Goal: Information Seeking & Learning: Find specific fact

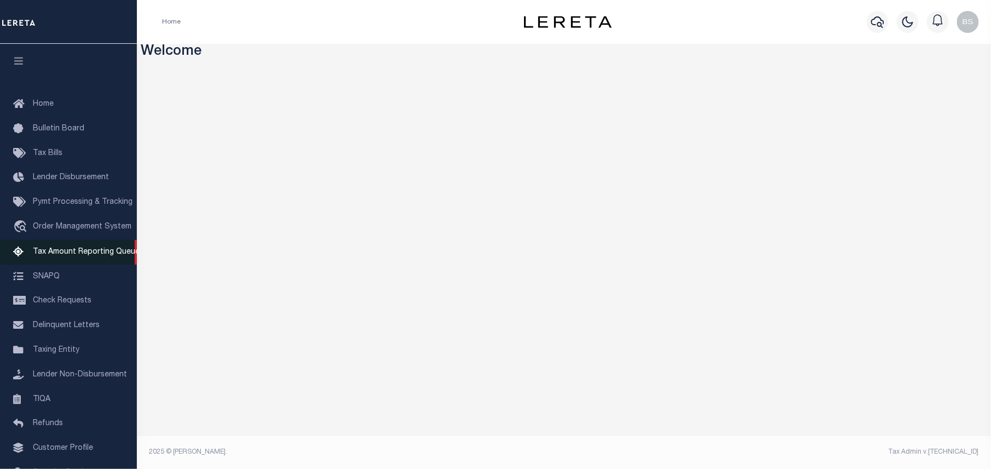
click at [78, 252] on span "Tax Amount Reporting Queue" at bounding box center [86, 252] width 107 height 8
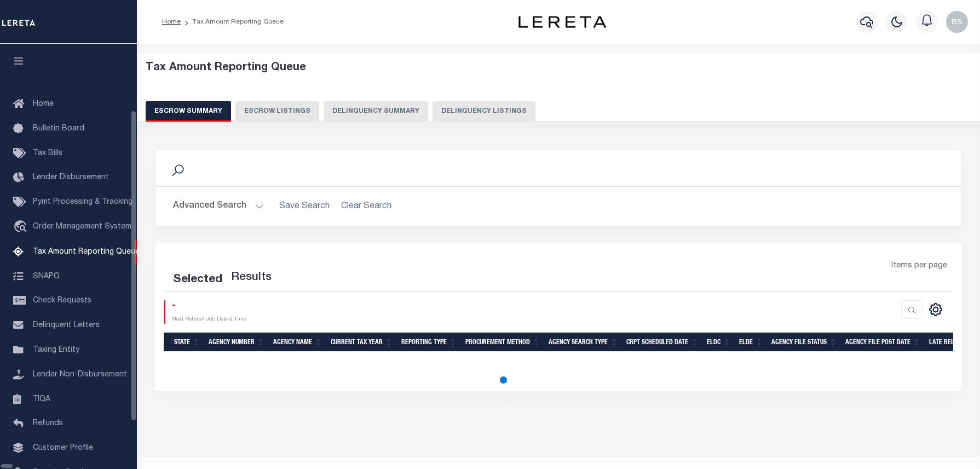
select select "100"
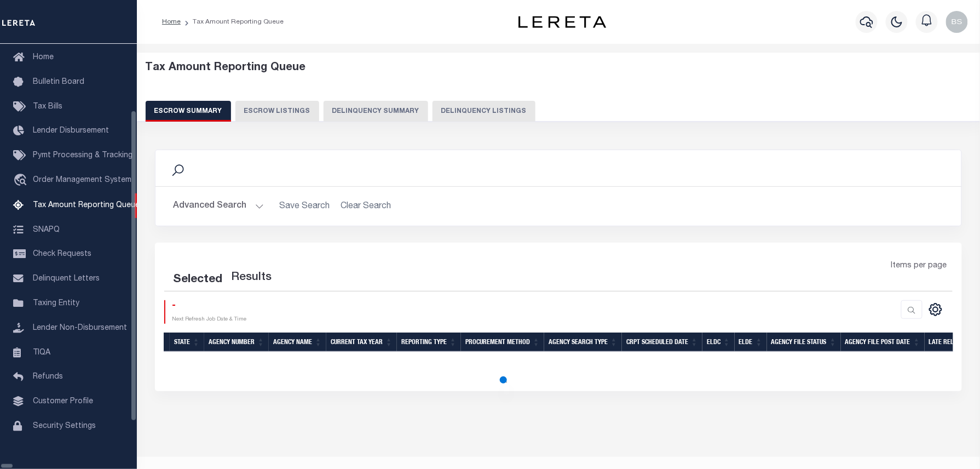
select select "100"
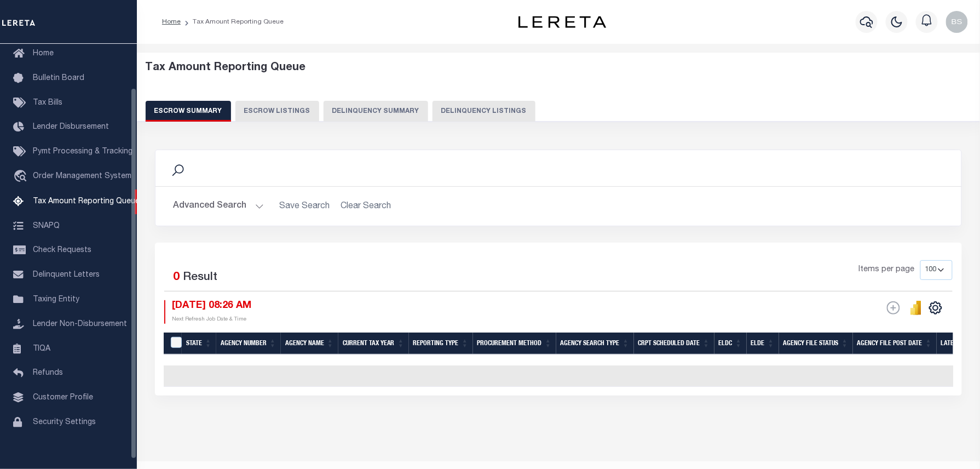
click at [491, 117] on button "Delinquency Listings" at bounding box center [483, 111] width 103 height 21
select select "OH"
select select "100"
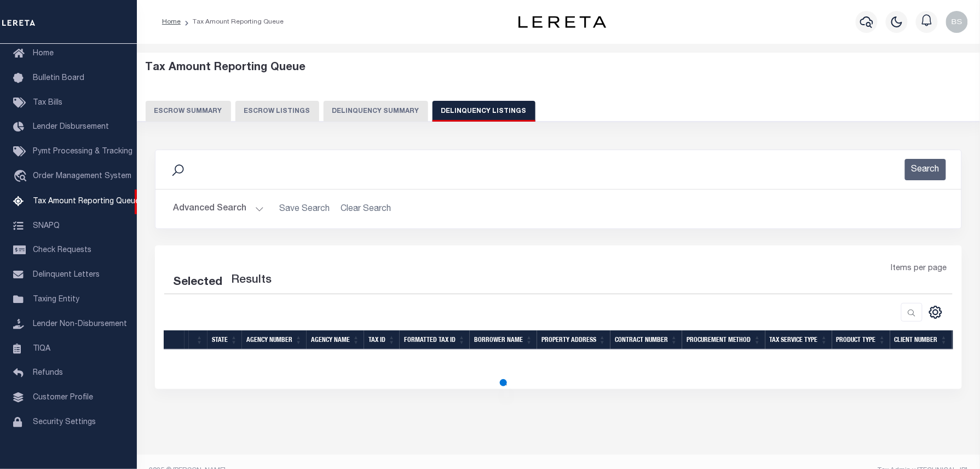
select select "100"
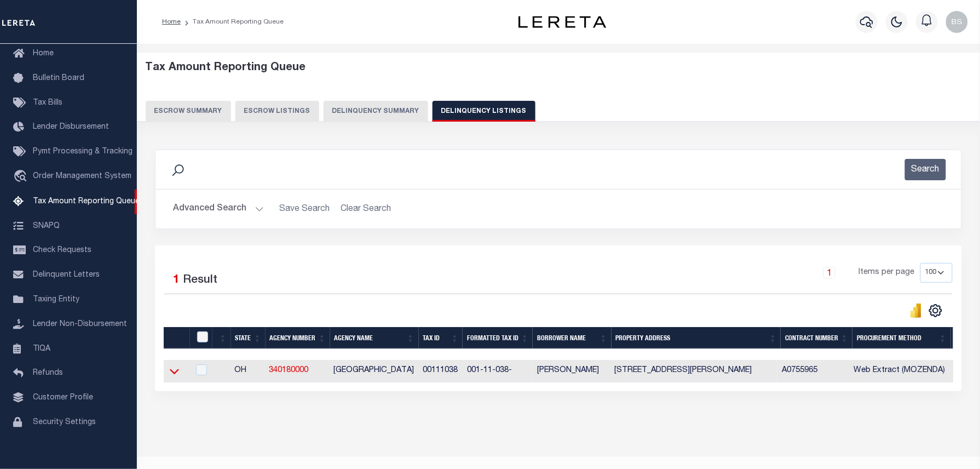
click at [172, 371] on icon at bounding box center [174, 370] width 9 height 11
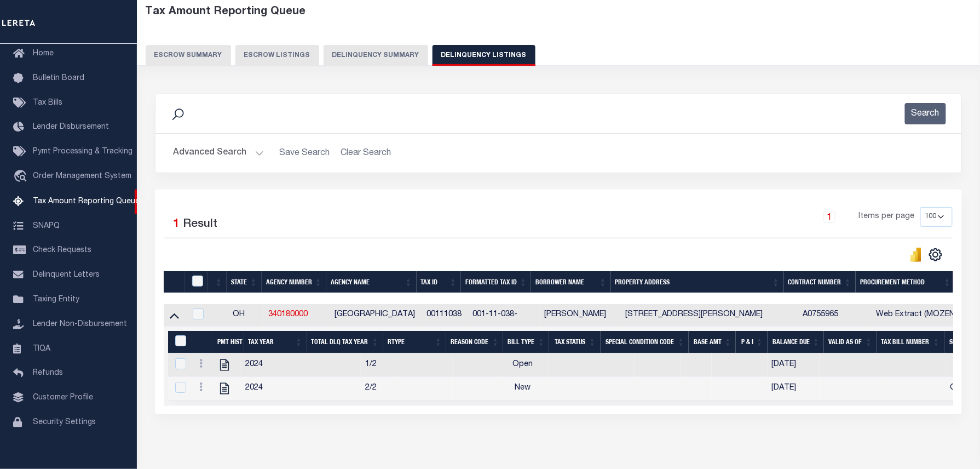
scroll to position [73, 0]
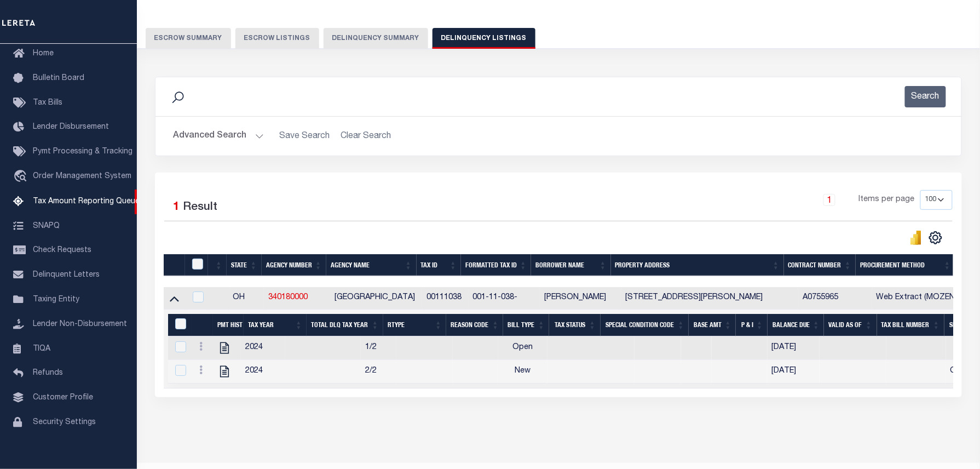
click at [251, 134] on button "Advanced Search" at bounding box center [218, 135] width 91 height 21
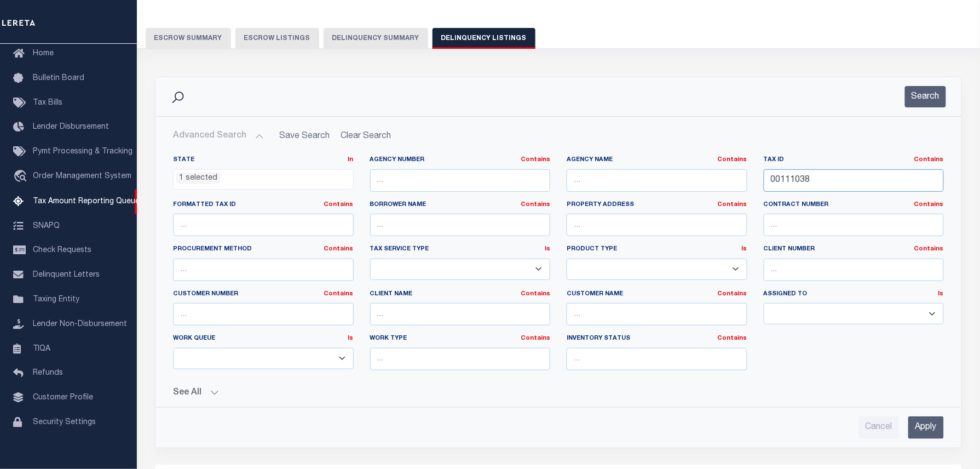
drag, startPoint x: 807, startPoint y: 177, endPoint x: 695, endPoint y: 171, distance: 112.4
click at [695, 171] on div "State In In AK AL AR AZ CA CO CT DC DE FL GA GU HI IA ID IL IN KS [GEOGRAPHIC_D…" at bounding box center [558, 266] width 787 height 223
click at [922, 99] on button "Search" at bounding box center [925, 96] width 41 height 21
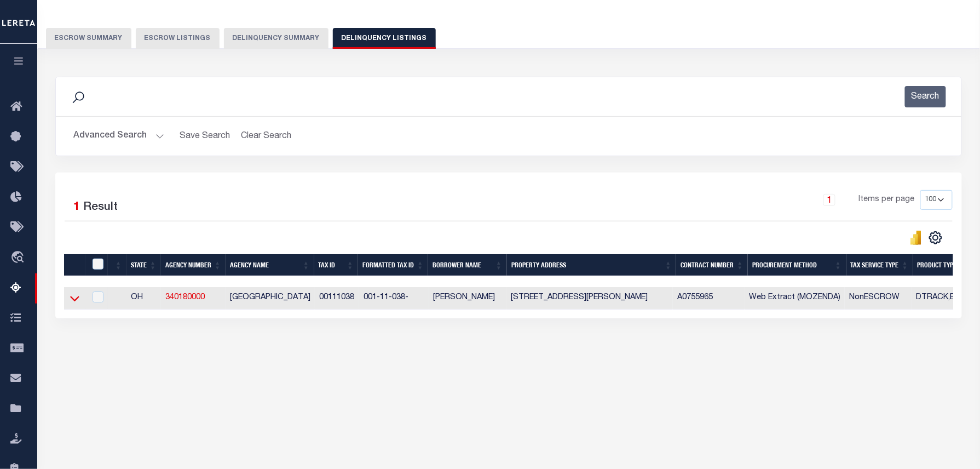
click at [76, 301] on icon at bounding box center [74, 297] width 9 height 11
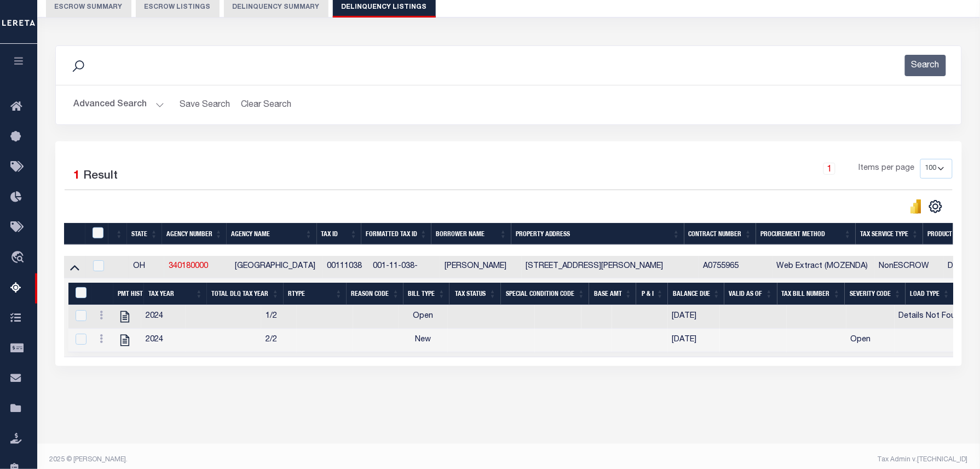
scroll to position [112, 0]
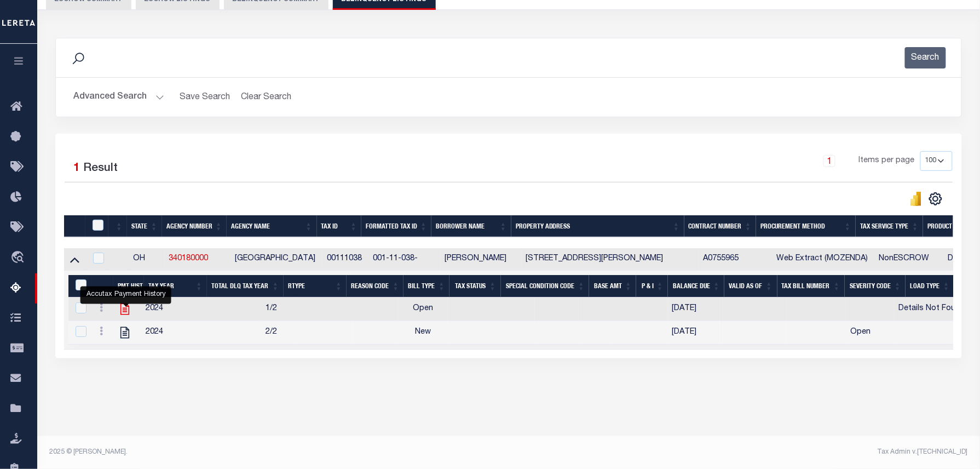
click at [128, 314] on icon "" at bounding box center [124, 308] width 9 height 11
checkbox input "true"
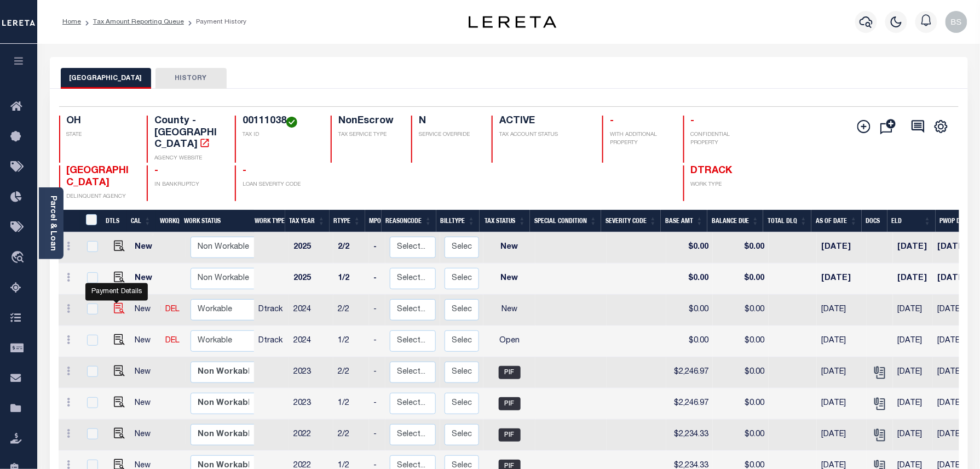
click at [118, 303] on img "" at bounding box center [119, 308] width 11 height 11
checkbox input "true"
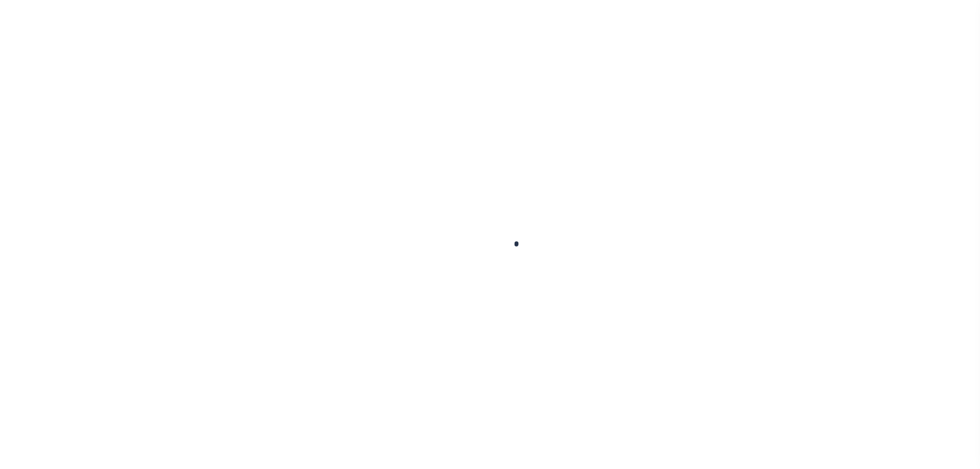
checkbox input "false"
type input "[DATE]"
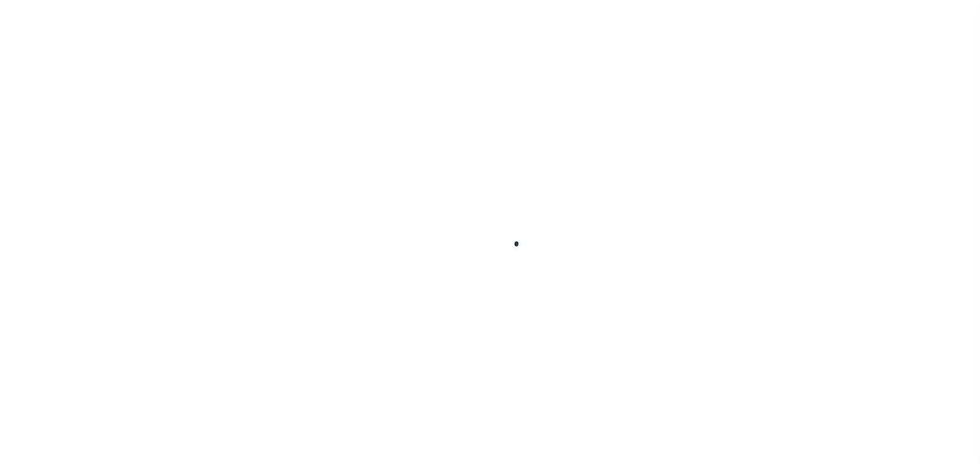
select select "NW2"
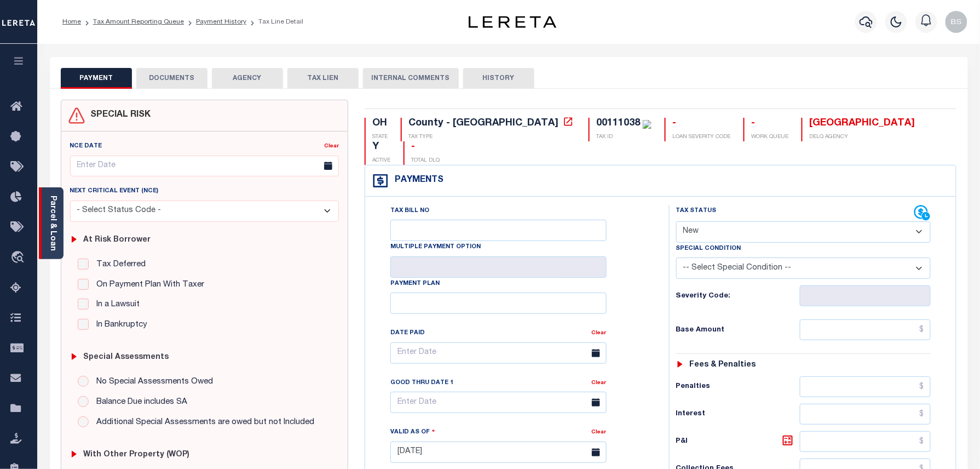
click at [53, 206] on link "Parcel & Loan" at bounding box center [53, 222] width 8 height 55
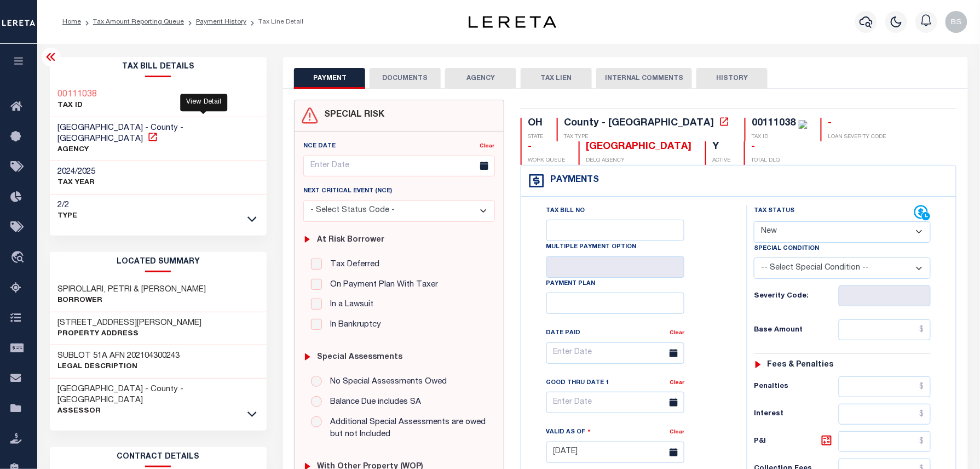
click at [158, 131] on icon at bounding box center [152, 136] width 11 height 11
drag, startPoint x: 58, startPoint y: 276, endPoint x: 112, endPoint y: 276, distance: 54.2
click at [112, 284] on h3 "SPIROLLARI, PETRI & KLEJDA" at bounding box center [132, 289] width 148 height 11
click at [221, 279] on div "SPIROLLARI, PETRI & KLEJDA Borrower" at bounding box center [158, 295] width 217 height 33
click at [162, 284] on h3 "SPIROLLARI, PETRI & KLEJDA" at bounding box center [132, 289] width 148 height 11
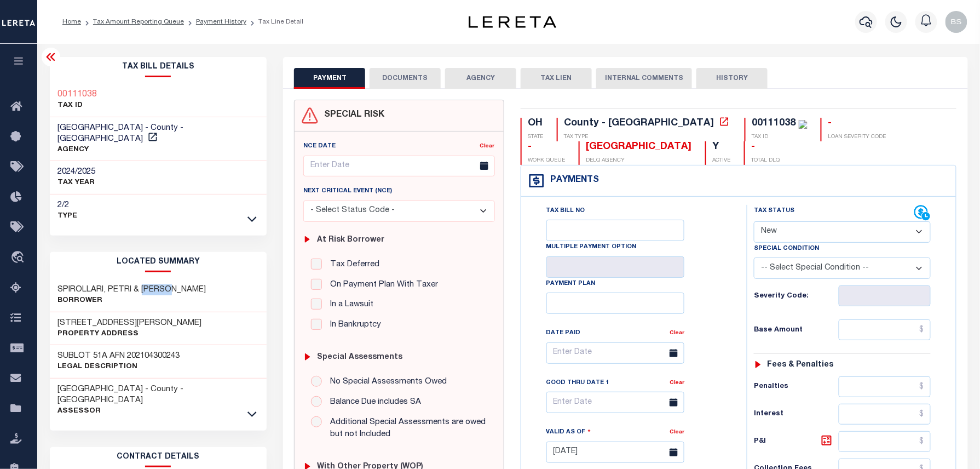
click at [162, 284] on h3 "SPIROLLARI, PETRI & KLEJDA" at bounding box center [132, 289] width 148 height 11
copy h3 "KLEJDA"
drag, startPoint x: 221, startPoint y: 269, endPoint x: 213, endPoint y: 268, distance: 7.7
click at [222, 279] on div "SPIROLLARI, PETRI & KLEJDA Borrower" at bounding box center [158, 295] width 217 height 33
click at [240, 279] on div "SPIROLLARI, PETRI & KLEJDA Borrower" at bounding box center [158, 295] width 217 height 33
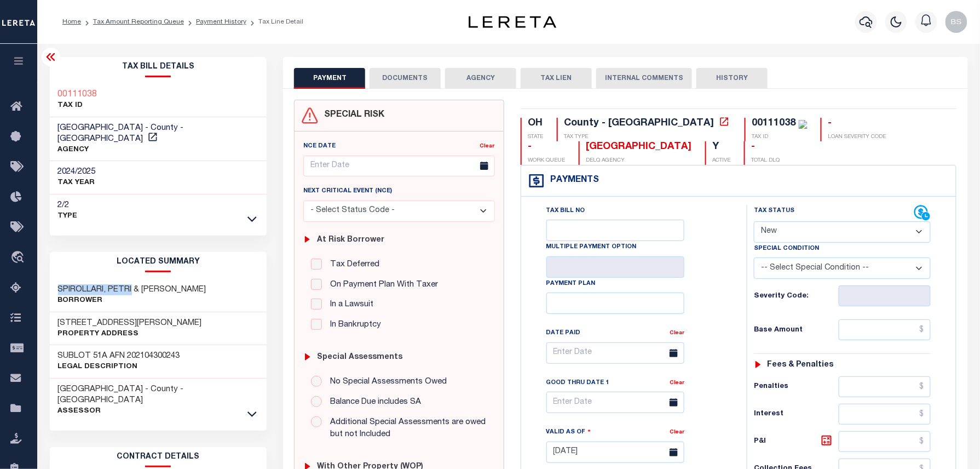
drag, startPoint x: 58, startPoint y: 276, endPoint x: 132, endPoint y: 277, distance: 73.9
click at [132, 284] on h3 "SPIROLLARI, PETRI & KLEJDA" at bounding box center [132, 289] width 148 height 11
copy h3 "SPIROLLARI, PETRI"
click at [154, 295] on p "Borrower" at bounding box center [132, 300] width 148 height 11
drag, startPoint x: 55, startPoint y: 311, endPoint x: 138, endPoint y: 314, distance: 83.2
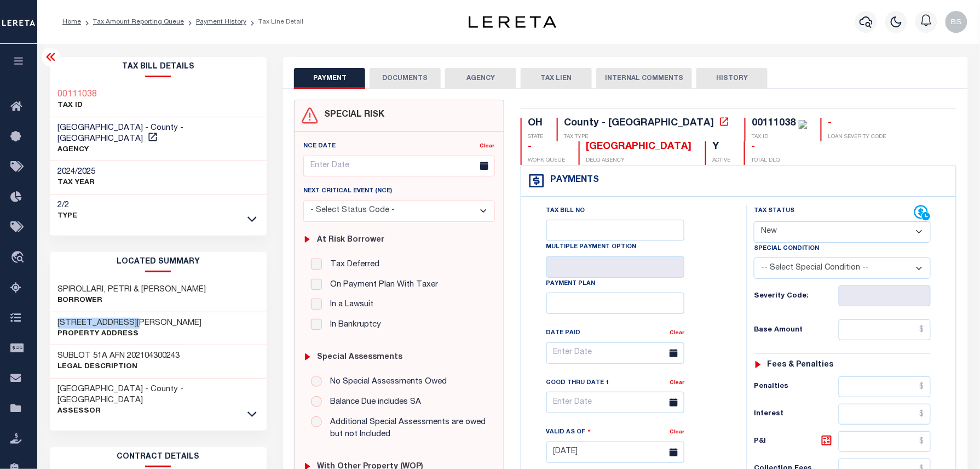
click at [138, 314] on div "9418 CLIFTON BLVD Property Address" at bounding box center [158, 328] width 217 height 33
copy h3 "9418 CLIFTON BLVD"
